Goal: Task Accomplishment & Management: Manage account settings

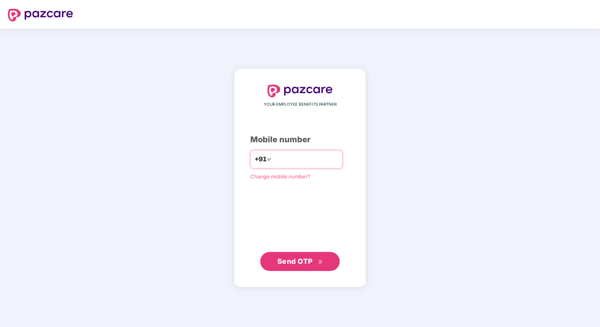
click at [292, 163] on input "number" at bounding box center [305, 159] width 65 height 13
type input "**********"
click at [311, 258] on span "Send OTP" at bounding box center [294, 261] width 35 height 8
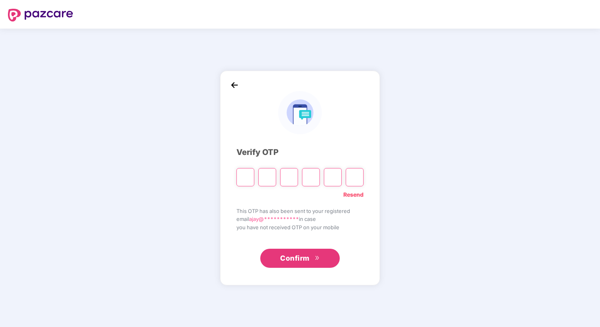
type input "*"
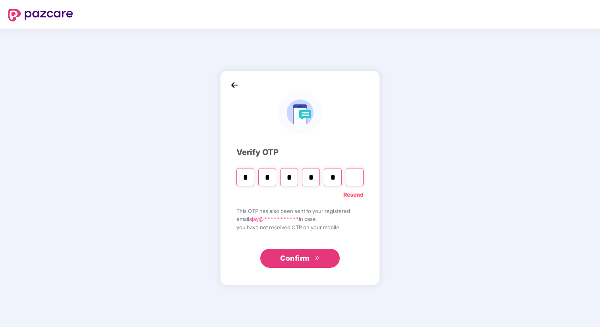
type input "*"
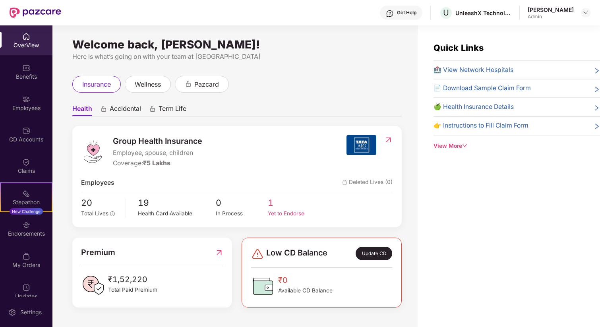
click at [274, 208] on span "1" at bounding box center [294, 203] width 52 height 14
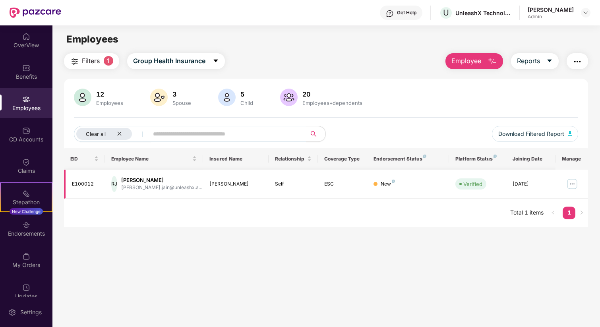
click at [573, 180] on img at bounding box center [572, 184] width 13 height 13
click at [456, 257] on main "Employees Filters 1 Group Health Insurance Employee Reports 12 Employees 3 Spou…" at bounding box center [325, 188] width 547 height 327
click at [104, 63] on button "Filters 1" at bounding box center [91, 61] width 55 height 16
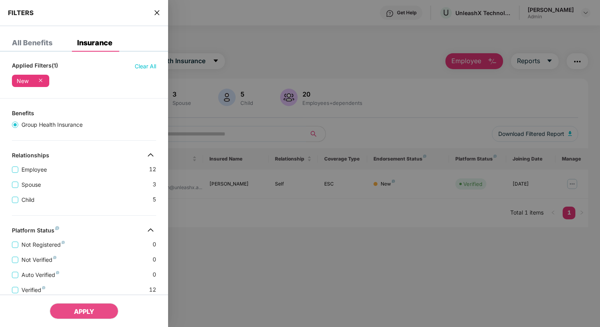
click at [156, 14] on icon "close" at bounding box center [157, 12] width 5 height 5
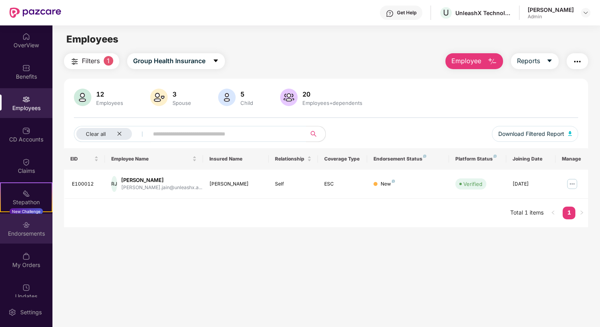
click at [19, 228] on div "Endorsements" at bounding box center [26, 229] width 52 height 30
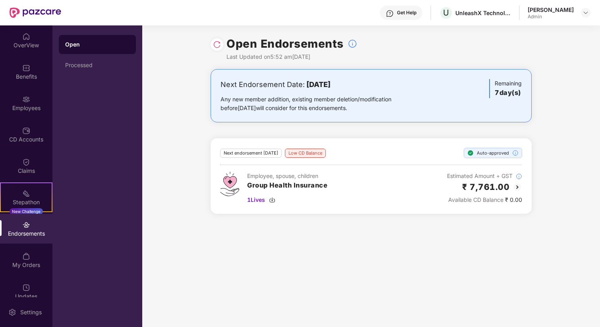
click at [517, 184] on img at bounding box center [517, 187] width 10 height 10
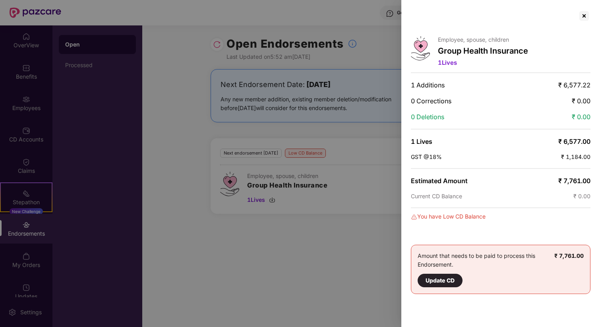
click at [439, 279] on div "Update CD" at bounding box center [439, 280] width 29 height 9
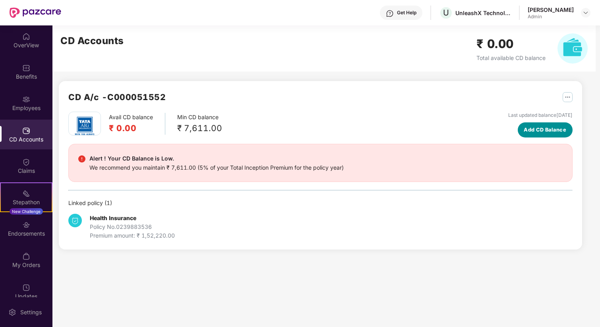
click at [535, 135] on button "Add CD Balance" at bounding box center [545, 129] width 54 height 15
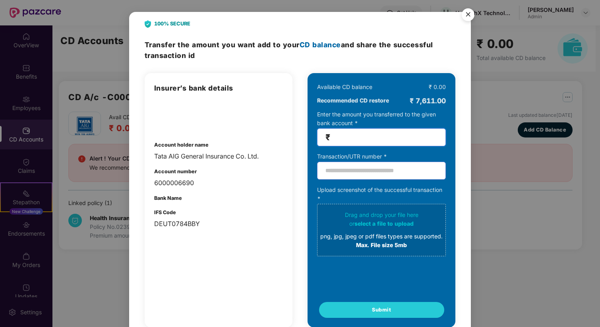
click at [369, 134] on input "number" at bounding box center [385, 137] width 106 height 9
click at [366, 100] on b "Recommended CD restore" at bounding box center [353, 100] width 72 height 9
click at [367, 164] on input "text" at bounding box center [381, 171] width 129 height 18
click at [466, 12] on img "Close" at bounding box center [468, 16] width 22 height 22
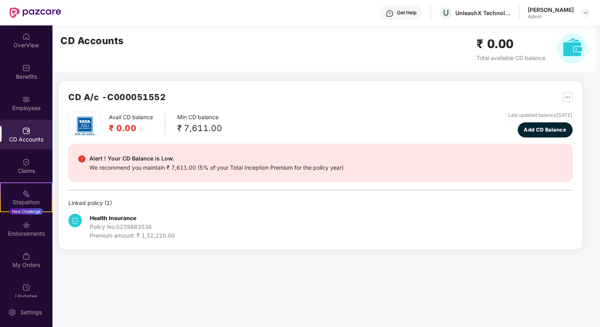
click at [145, 222] on div "Health Insurance Policy No. 0239883536 Premium amount: ₹ 1,52,220.00" at bounding box center [132, 227] width 85 height 26
click at [533, 130] on span "Add CD Balance" at bounding box center [545, 130] width 43 height 8
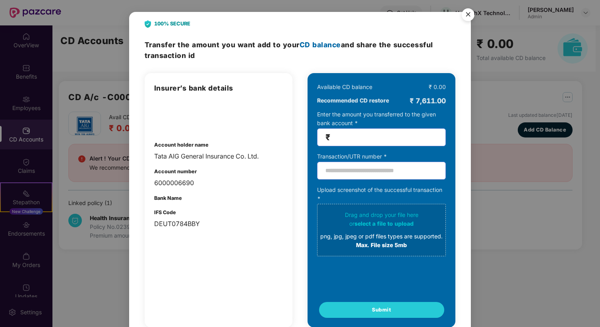
click at [172, 182] on div "6000006690" at bounding box center [218, 183] width 129 height 10
copy div "6000006690"
click at [174, 223] on div "DEUT0784BBY" at bounding box center [218, 224] width 129 height 10
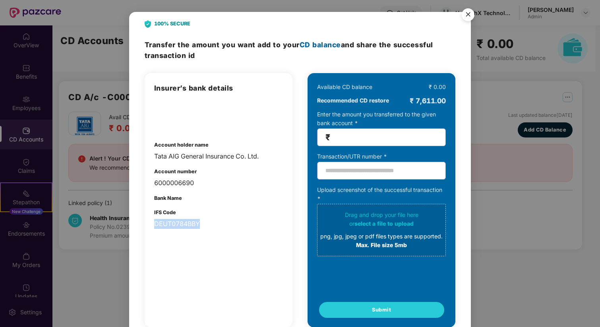
copy div "DEUT0784BBY"
click at [178, 181] on div "6000006690" at bounding box center [218, 183] width 129 height 10
copy div "6000006690"
click at [216, 155] on div "Tata AIG General Insurance Co. Ltd." at bounding box center [218, 156] width 129 height 10
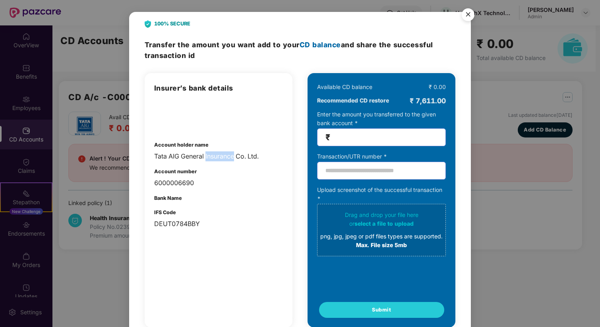
click at [216, 155] on div "Tata AIG General Insurance Co. Ltd." at bounding box center [218, 156] width 129 height 10
copy div "Tata AIG General Insurance Co. Ltd."
drag, startPoint x: 434, startPoint y: 101, endPoint x: 416, endPoint y: 101, distance: 17.9
click at [416, 101] on div "₹ 7,611.00" at bounding box center [428, 100] width 36 height 11
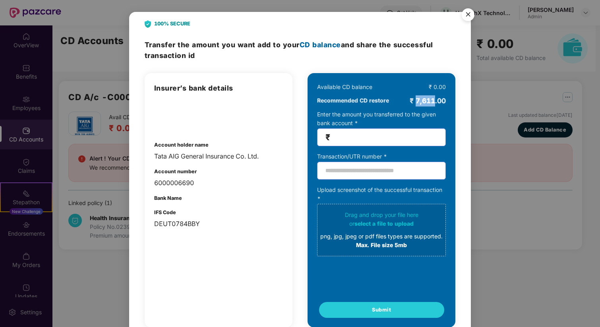
copy div "7,611"
click at [366, 129] on span "₹" at bounding box center [381, 137] width 129 height 18
type input "****"
click at [354, 170] on input "text" at bounding box center [381, 171] width 129 height 18
paste input "**********"
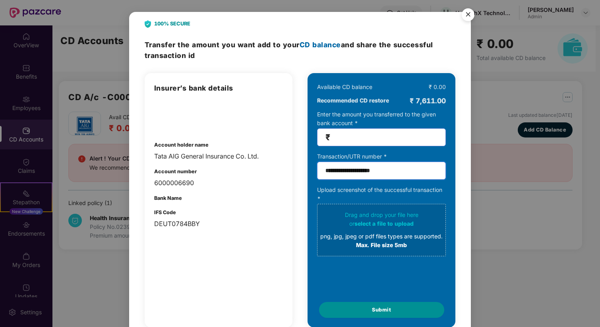
type input "**********"
click at [379, 311] on span "Submit" at bounding box center [381, 310] width 19 height 8
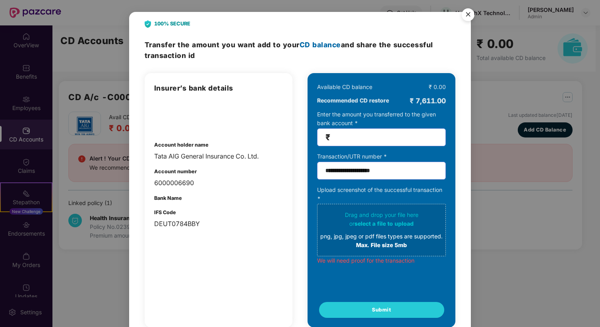
click at [373, 234] on div "png, jpg, jpeg or pdf files types are supported." at bounding box center [381, 236] width 122 height 9
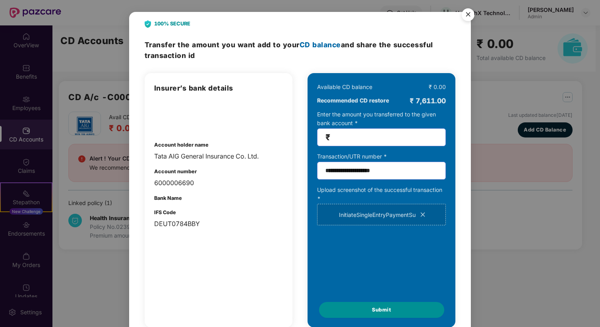
click at [382, 309] on span "Submit" at bounding box center [381, 310] width 19 height 8
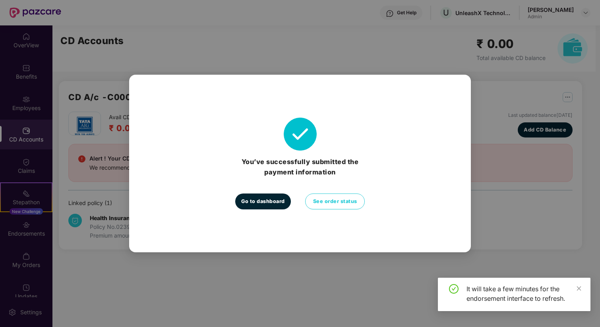
click at [270, 202] on span "Go to dashboard" at bounding box center [263, 201] width 44 height 8
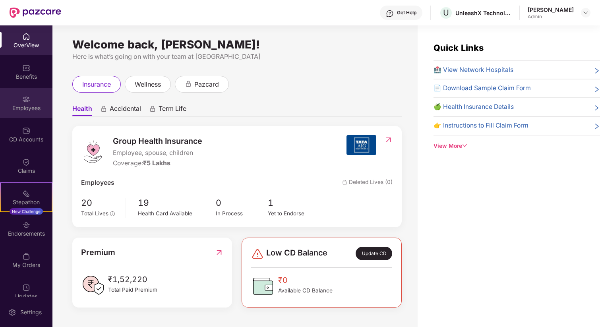
click at [27, 97] on img at bounding box center [26, 99] width 8 height 8
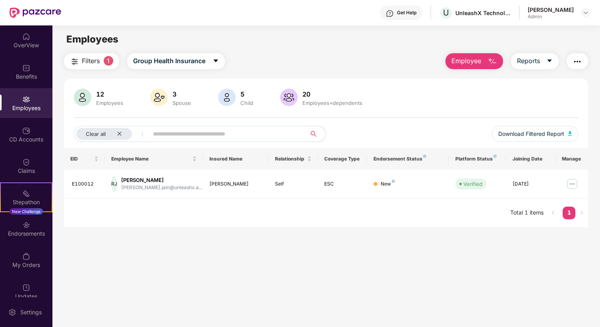
click at [102, 99] on div "12 Employees" at bounding box center [109, 97] width 33 height 17
click at [122, 136] on div "Clear all" at bounding box center [104, 134] width 56 height 12
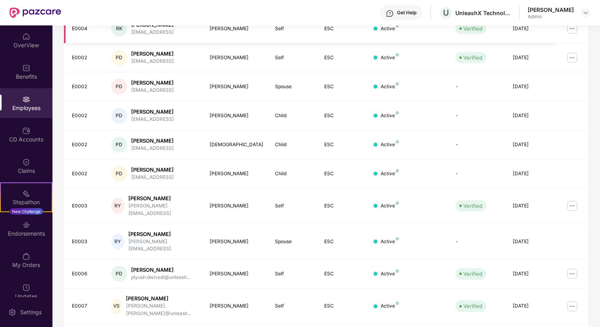
scroll to position [161, 0]
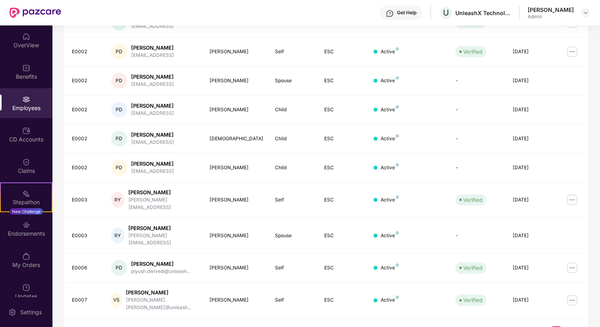
click at [571, 326] on link "2" at bounding box center [568, 332] width 13 height 12
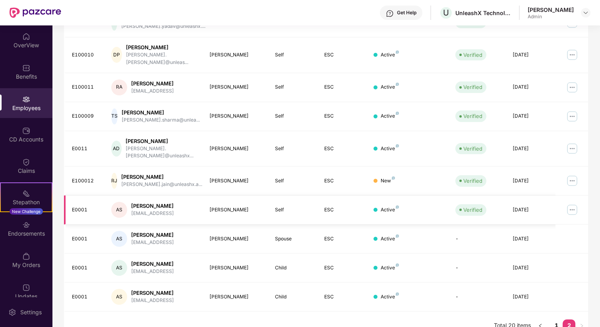
click at [572, 203] on img at bounding box center [572, 209] width 13 height 13
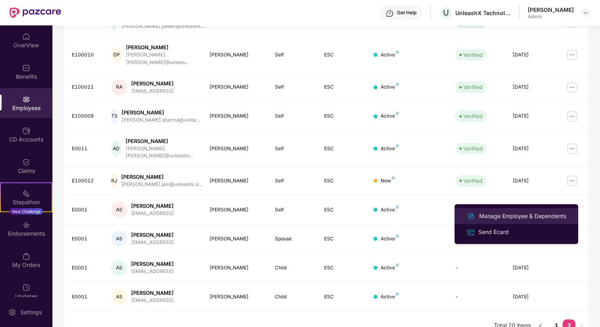
click at [499, 218] on div "Manage Employee & Dependents" at bounding box center [522, 216] width 90 height 9
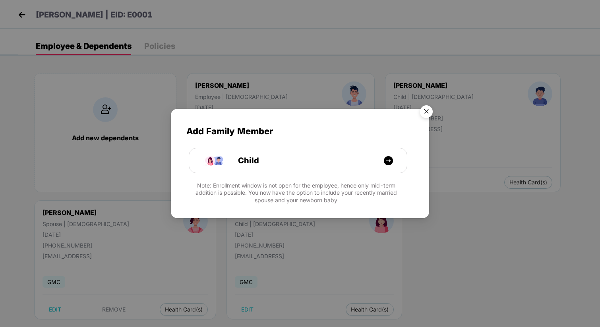
click at [429, 110] on img "Close" at bounding box center [426, 113] width 22 height 22
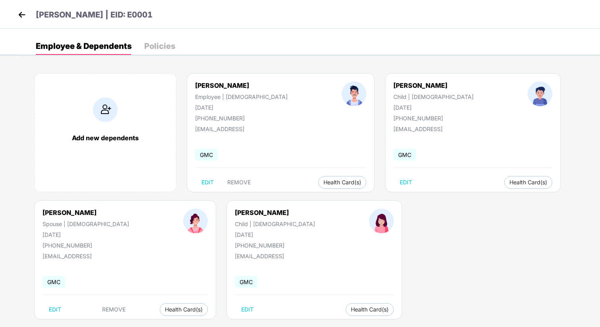
scroll to position [12, 0]
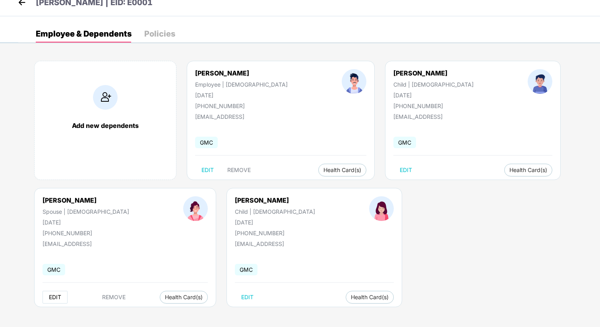
click at [54, 294] on span "EDIT" at bounding box center [55, 297] width 12 height 6
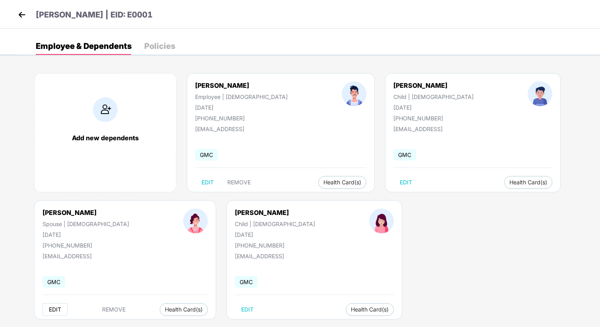
select select "******"
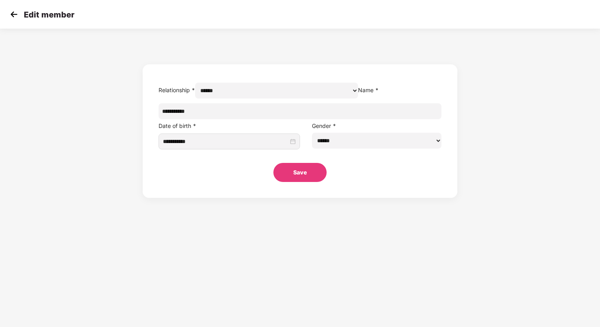
click at [12, 11] on img at bounding box center [14, 14] width 12 height 12
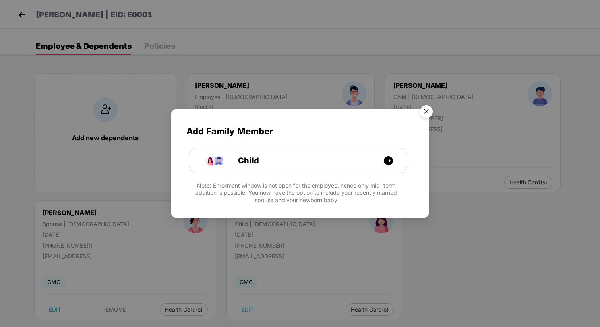
click at [427, 112] on img "Close" at bounding box center [426, 113] width 22 height 22
